Goal: Download file/media

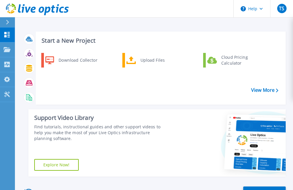
click at [70, 63] on div "Download Collector" at bounding box center [78, 60] width 44 height 12
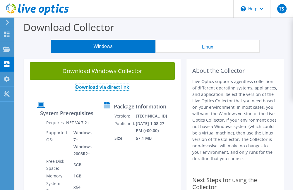
click at [81, 88] on link "Download via direct link" at bounding box center [103, 87] width 54 height 6
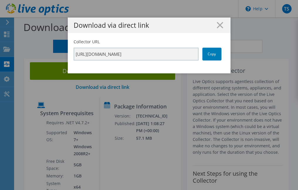
click at [208, 52] on link "Copy" at bounding box center [211, 54] width 19 height 13
